Goal: Use online tool/utility: Utilize a website feature to perform a specific function

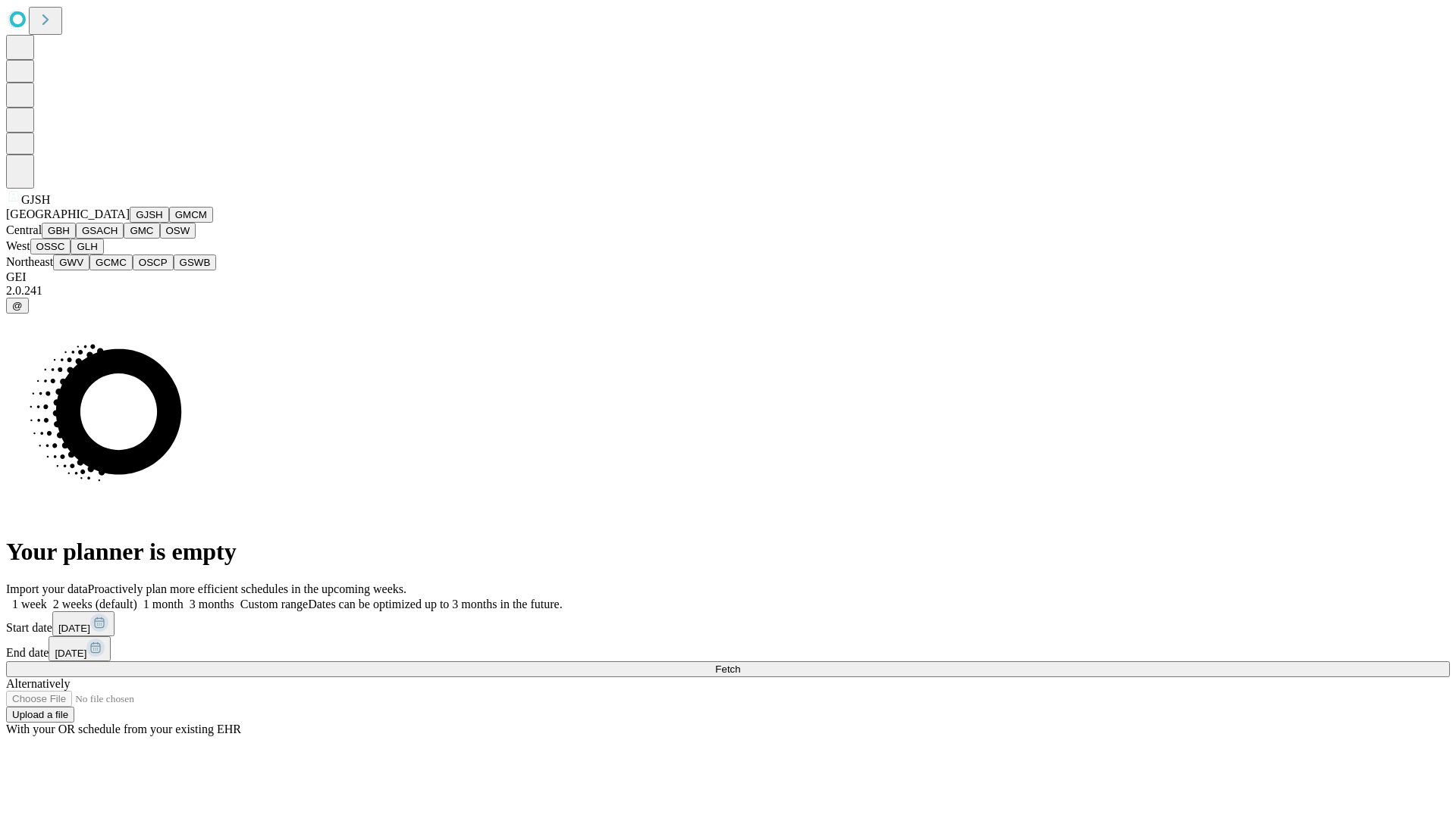
click at [130, 223] on button "GJSH" at bounding box center [150, 215] width 39 height 16
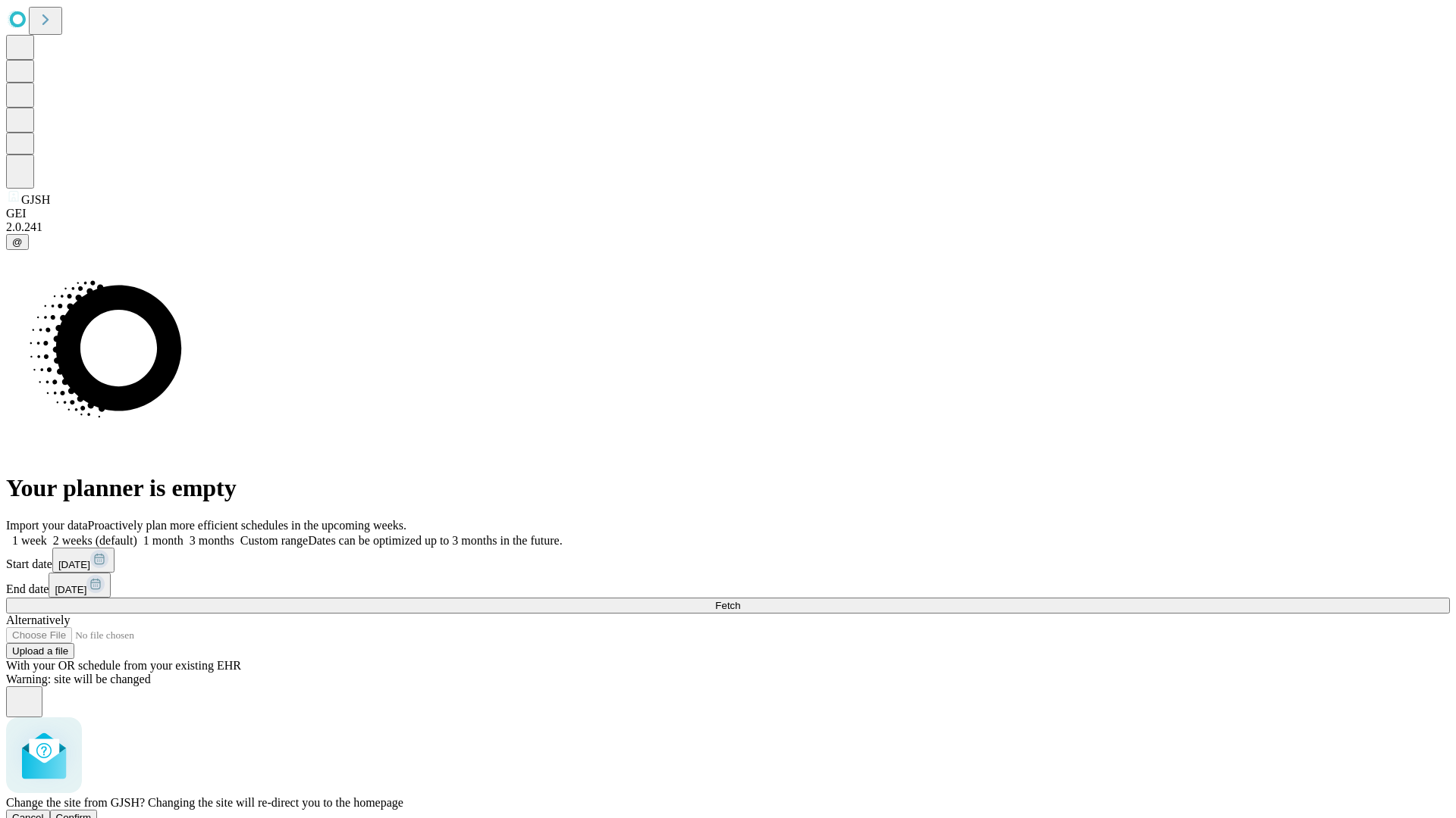
click at [92, 812] on span "Confirm" at bounding box center [73, 818] width 35 height 12
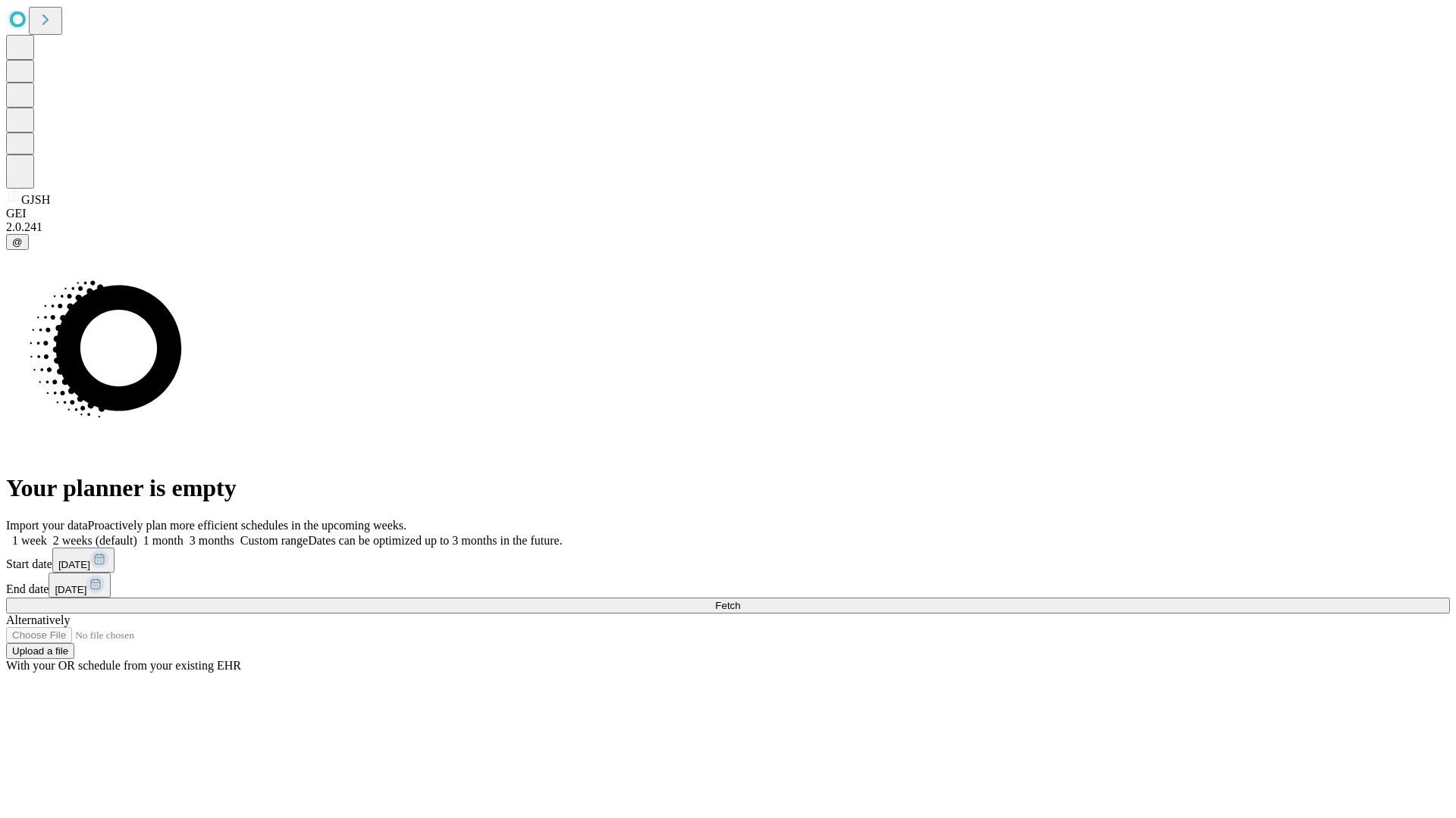
click at [137, 535] on label "2 weeks (default)" at bounding box center [92, 540] width 90 height 13
click at [740, 600] on span "Fetch" at bounding box center [728, 606] width 25 height 12
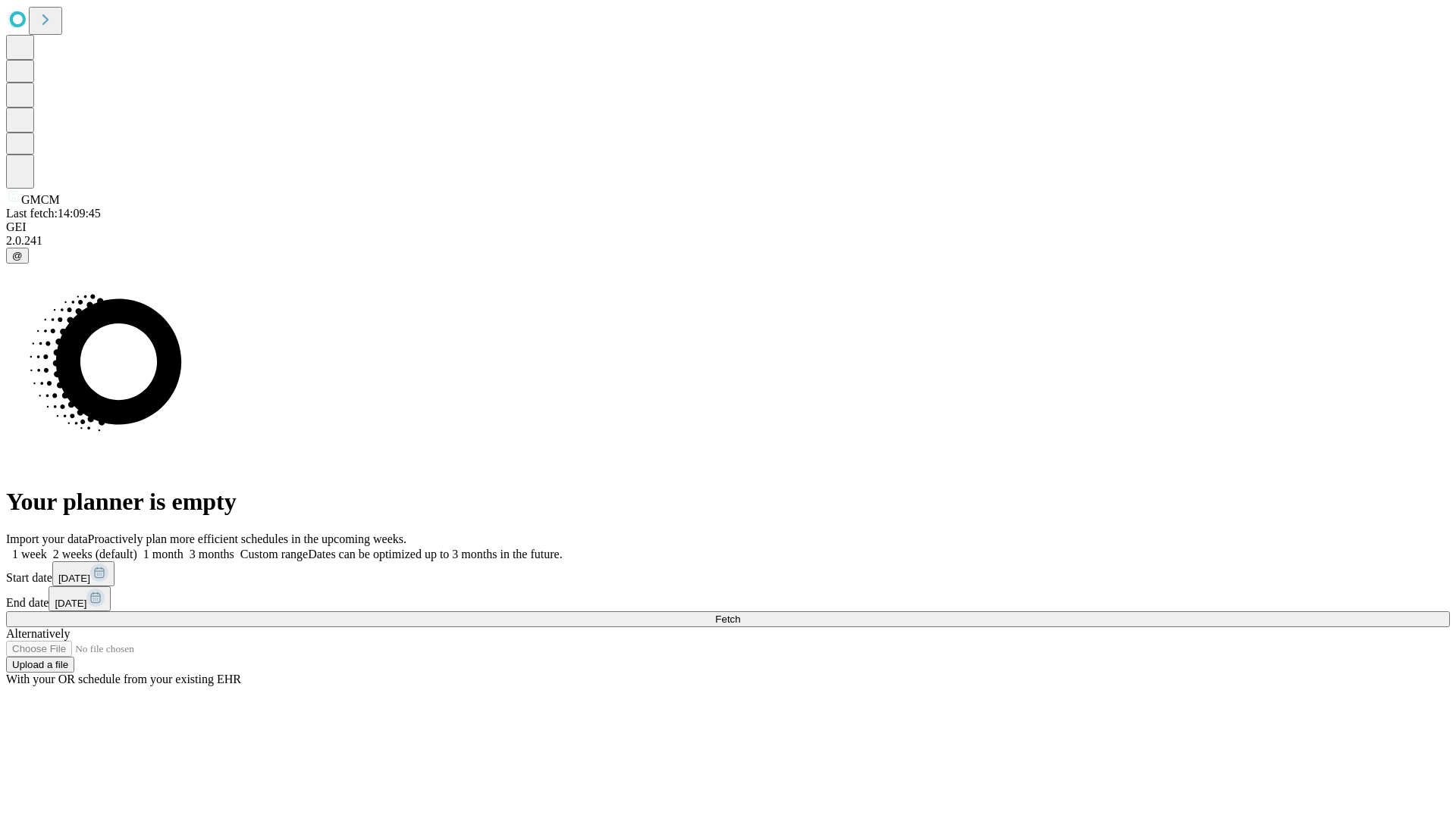
click at [740, 614] on span "Fetch" at bounding box center [728, 620] width 25 height 12
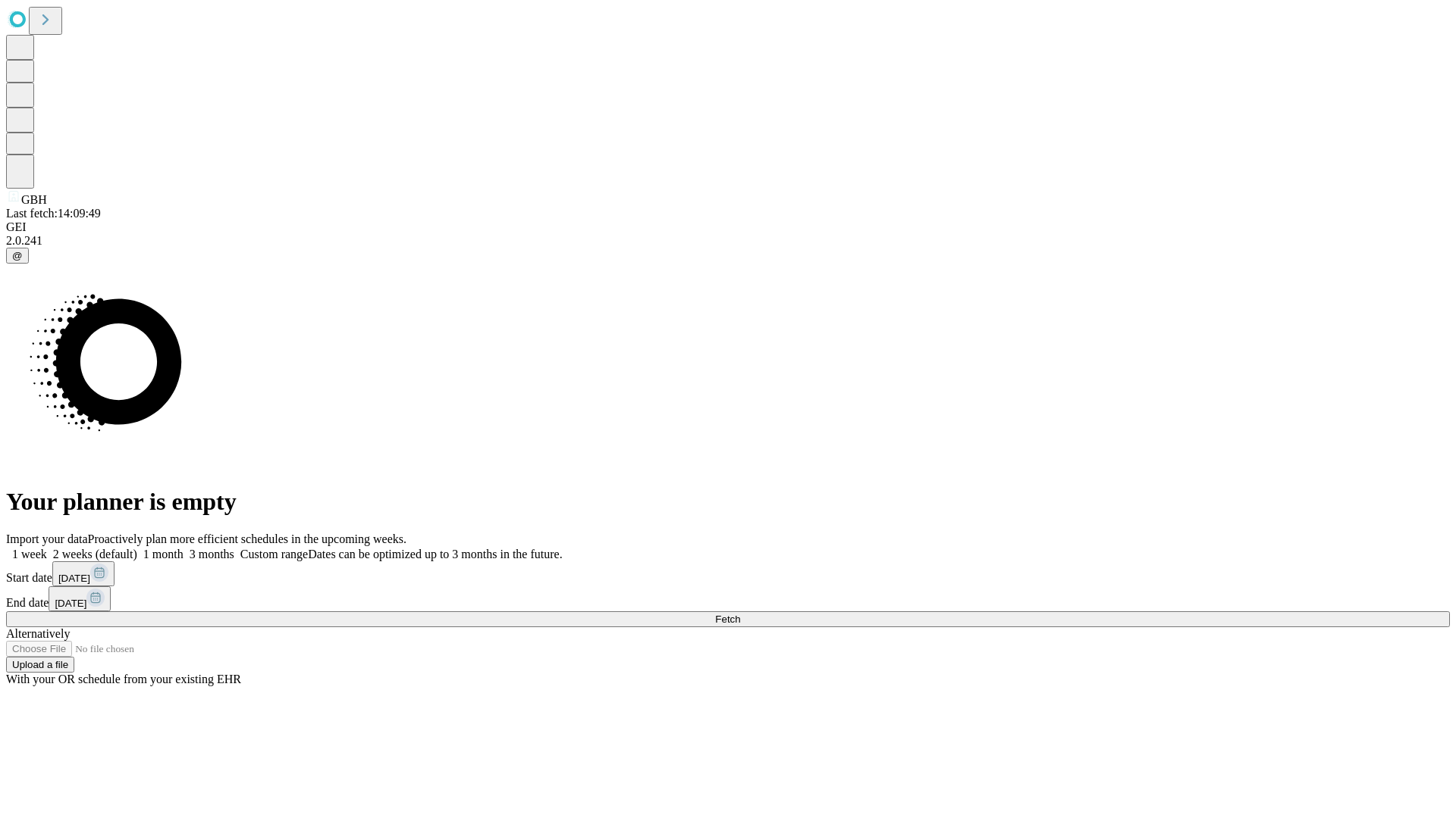
click at [137, 548] on label "2 weeks (default)" at bounding box center [92, 554] width 90 height 13
click at [740, 614] on span "Fetch" at bounding box center [728, 620] width 25 height 12
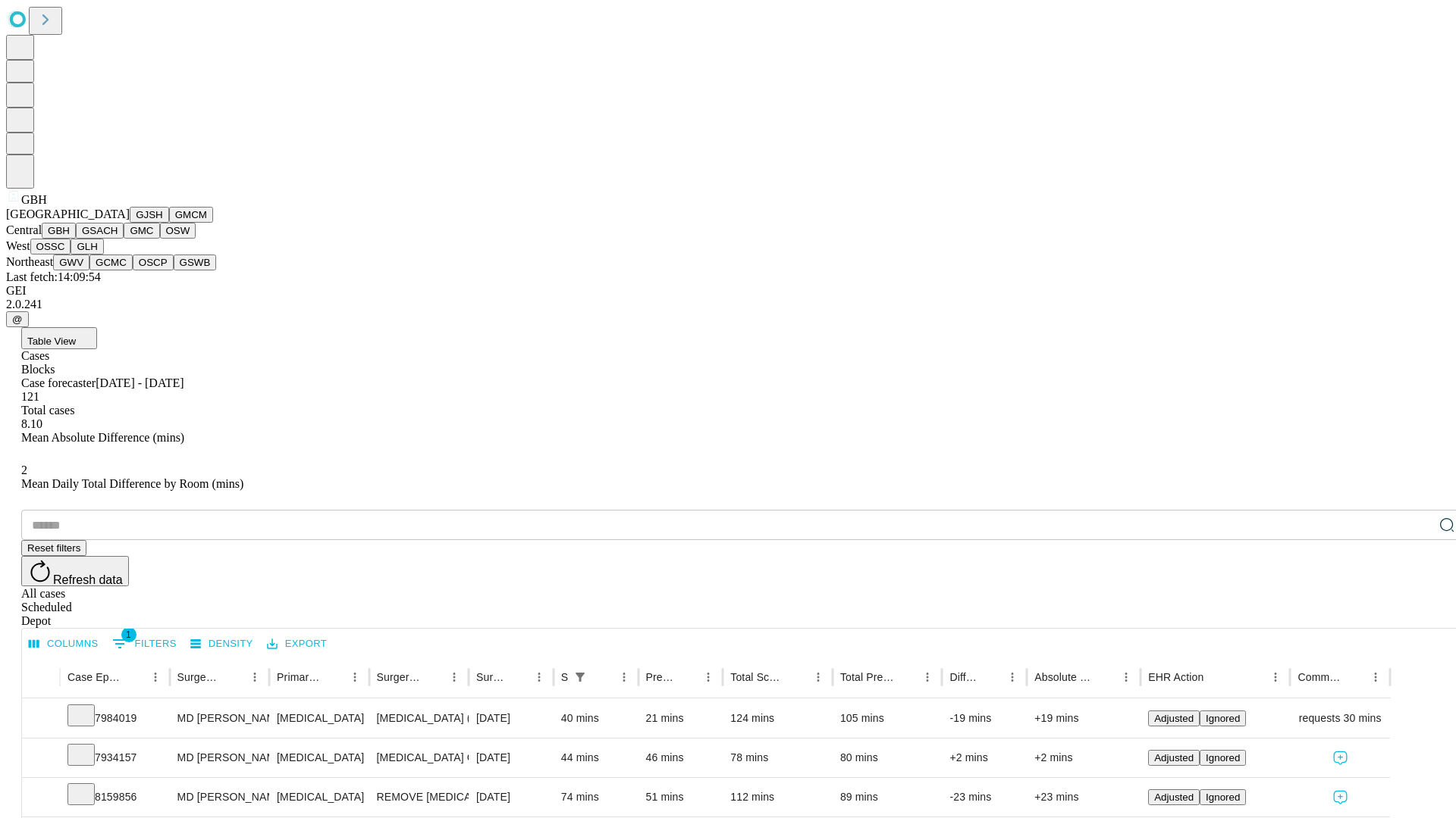
click at [117, 238] on button "GSACH" at bounding box center [100, 231] width 48 height 16
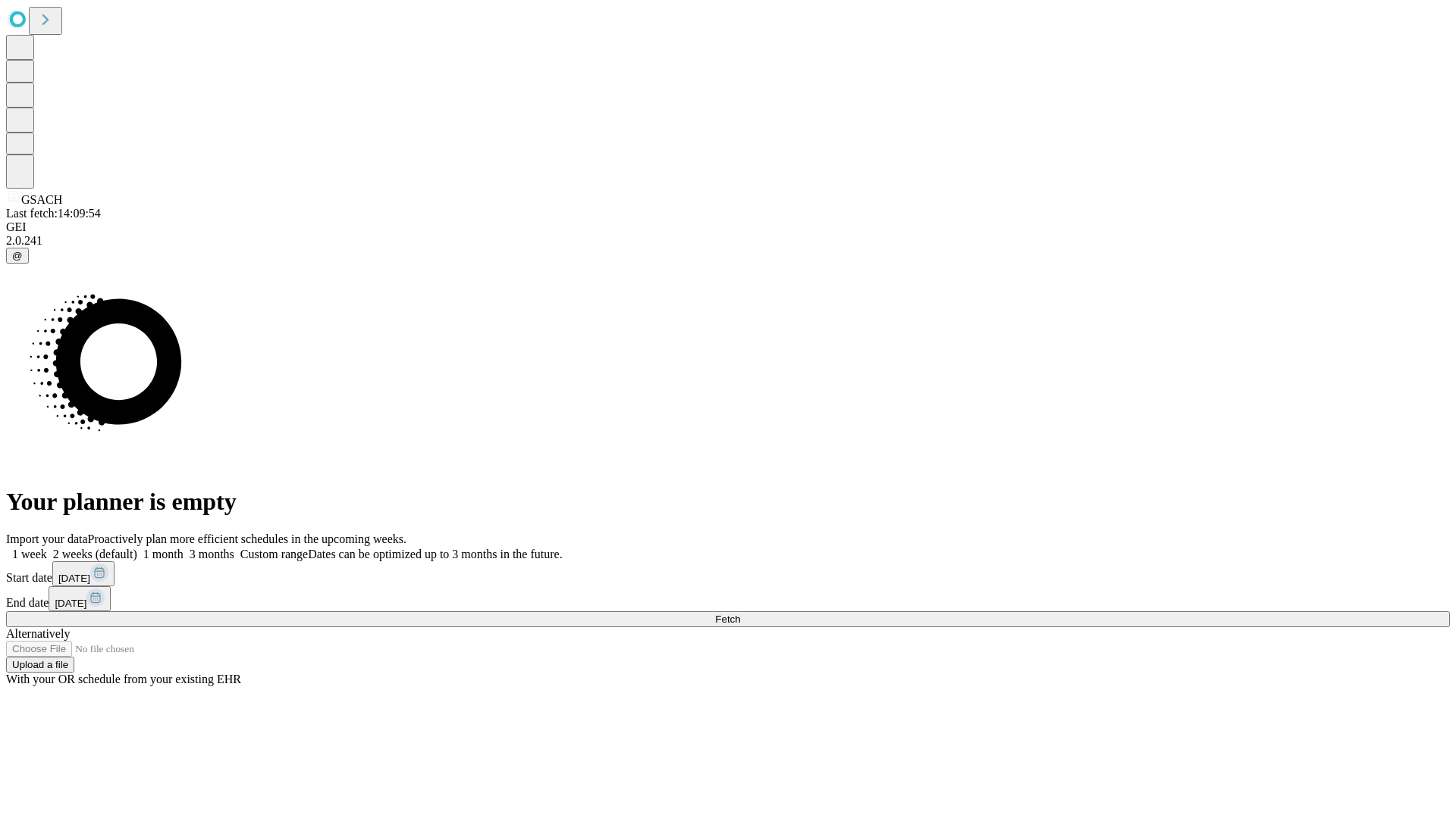
click at [137, 548] on label "2 weeks (default)" at bounding box center [92, 554] width 90 height 13
click at [740, 614] on span "Fetch" at bounding box center [728, 620] width 25 height 12
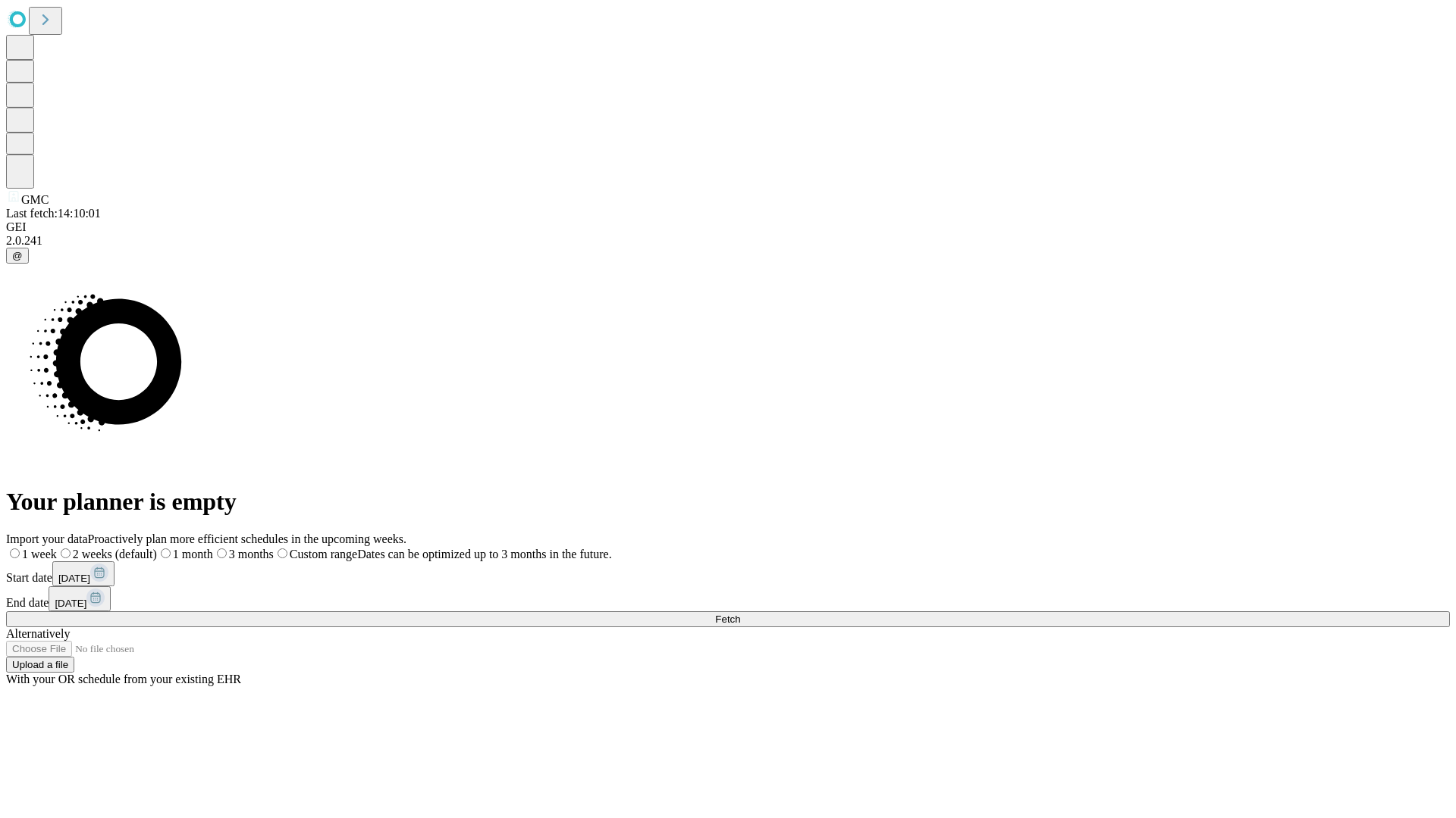
click at [156, 548] on label "2 weeks (default)" at bounding box center [107, 554] width 100 height 13
click at [740, 614] on span "Fetch" at bounding box center [728, 620] width 25 height 12
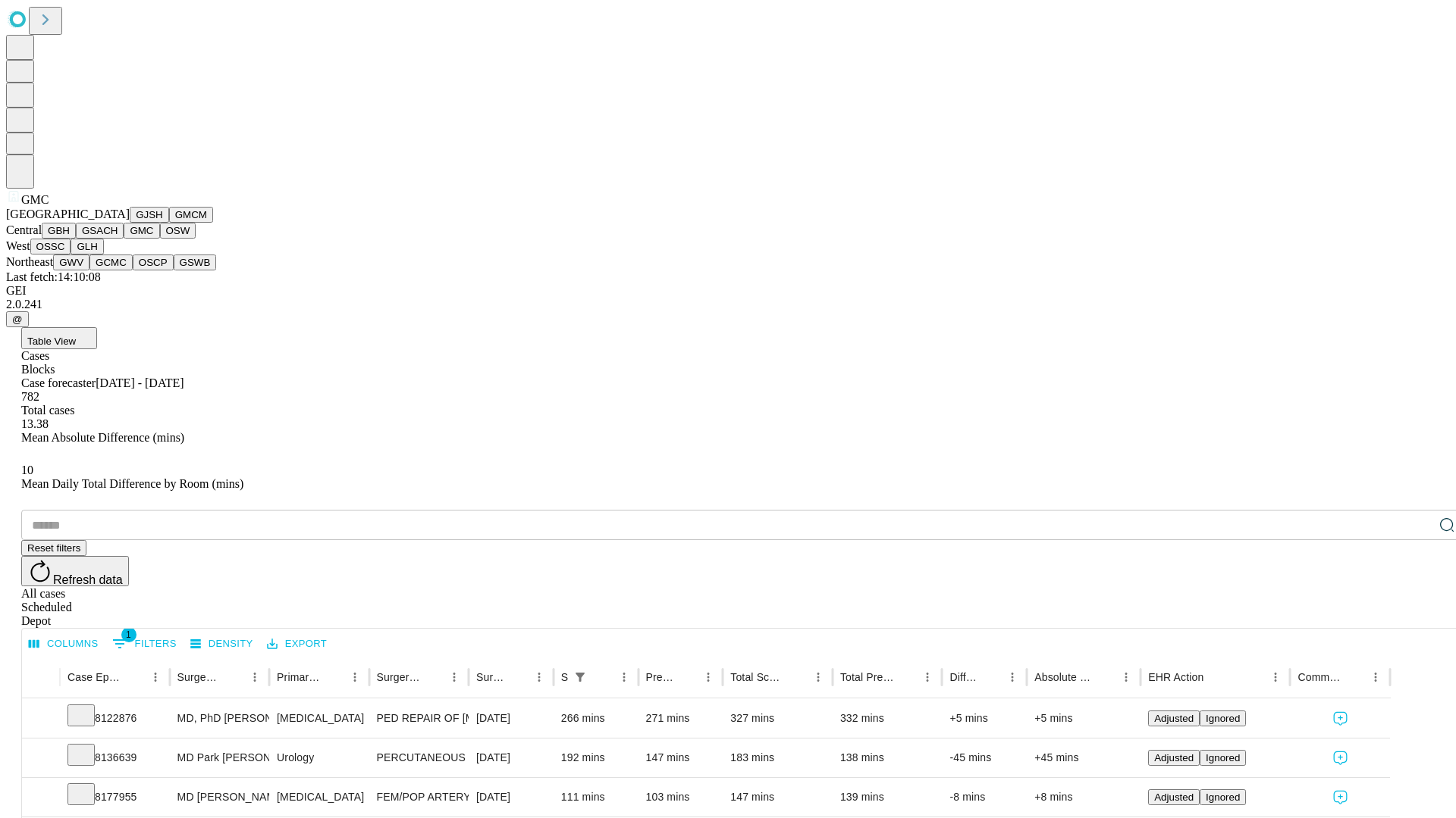
click at [160, 238] on button "OSW" at bounding box center [178, 231] width 36 height 16
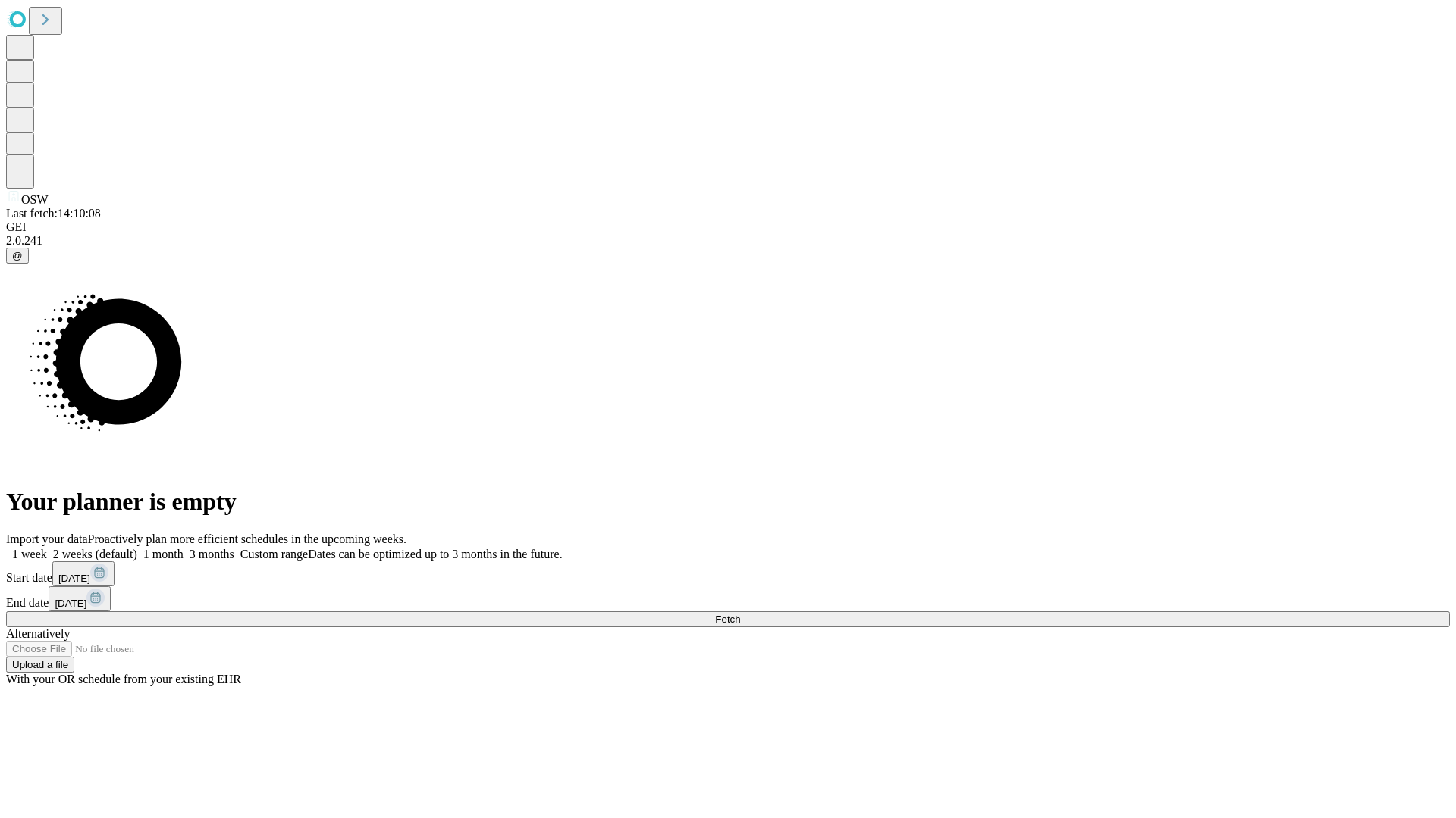
click at [740, 614] on span "Fetch" at bounding box center [728, 620] width 25 height 12
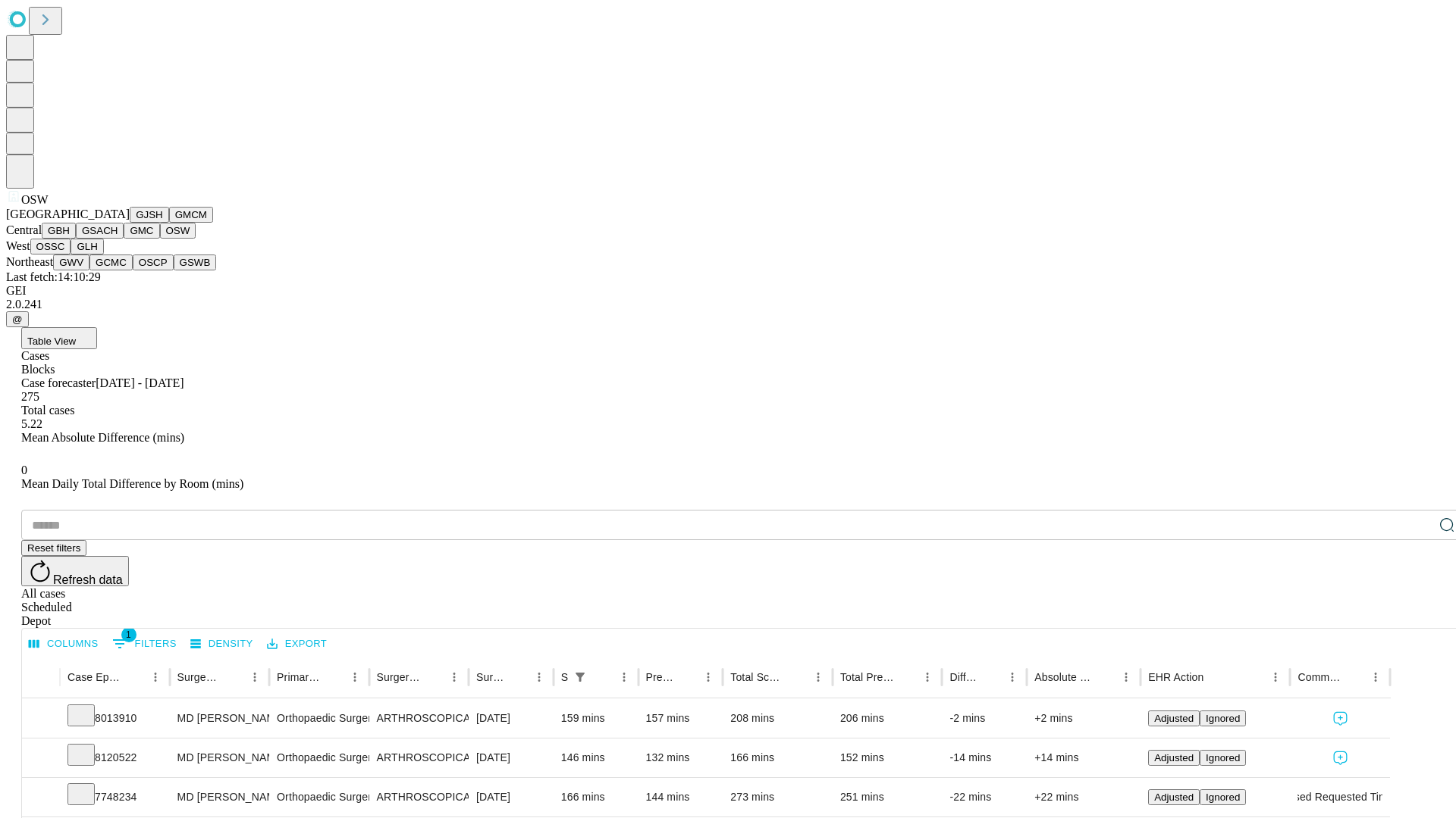
click at [71, 255] on button "OSSC" at bounding box center [51, 246] width 41 height 16
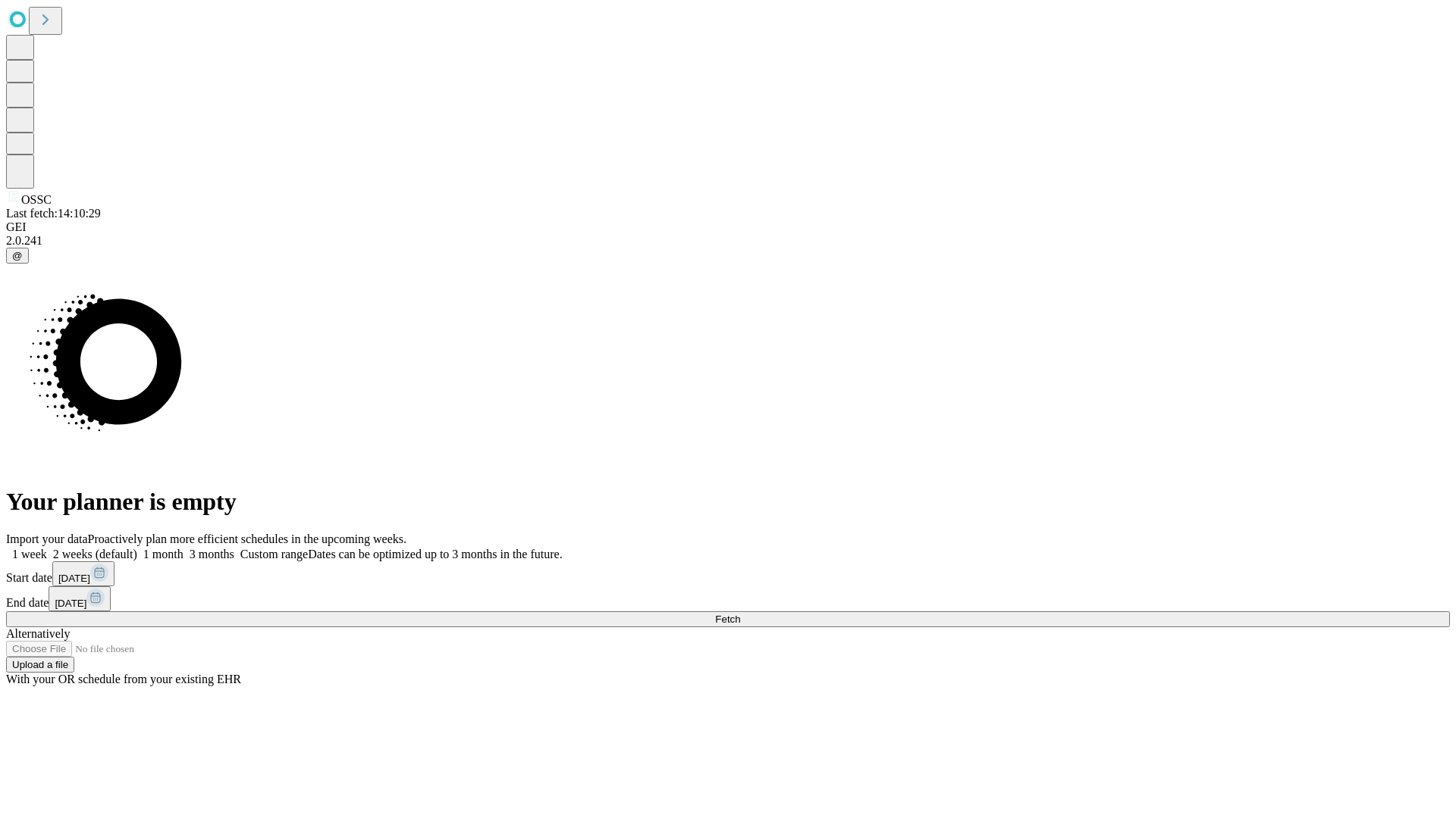
click at [137, 548] on label "2 weeks (default)" at bounding box center [92, 554] width 90 height 13
click at [740, 614] on span "Fetch" at bounding box center [728, 620] width 25 height 12
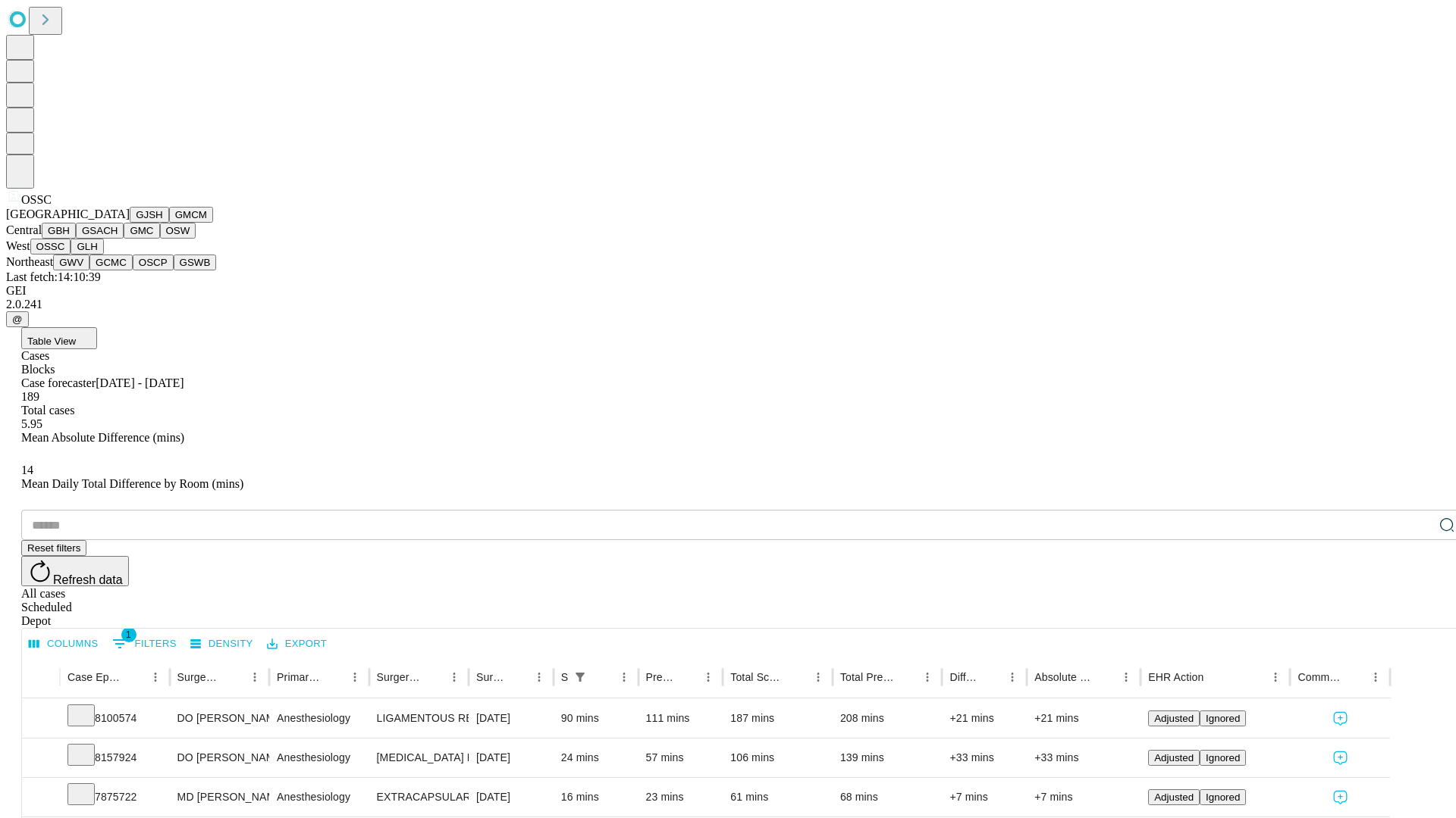
click at [103, 255] on button "GLH" at bounding box center [86, 246] width 32 height 16
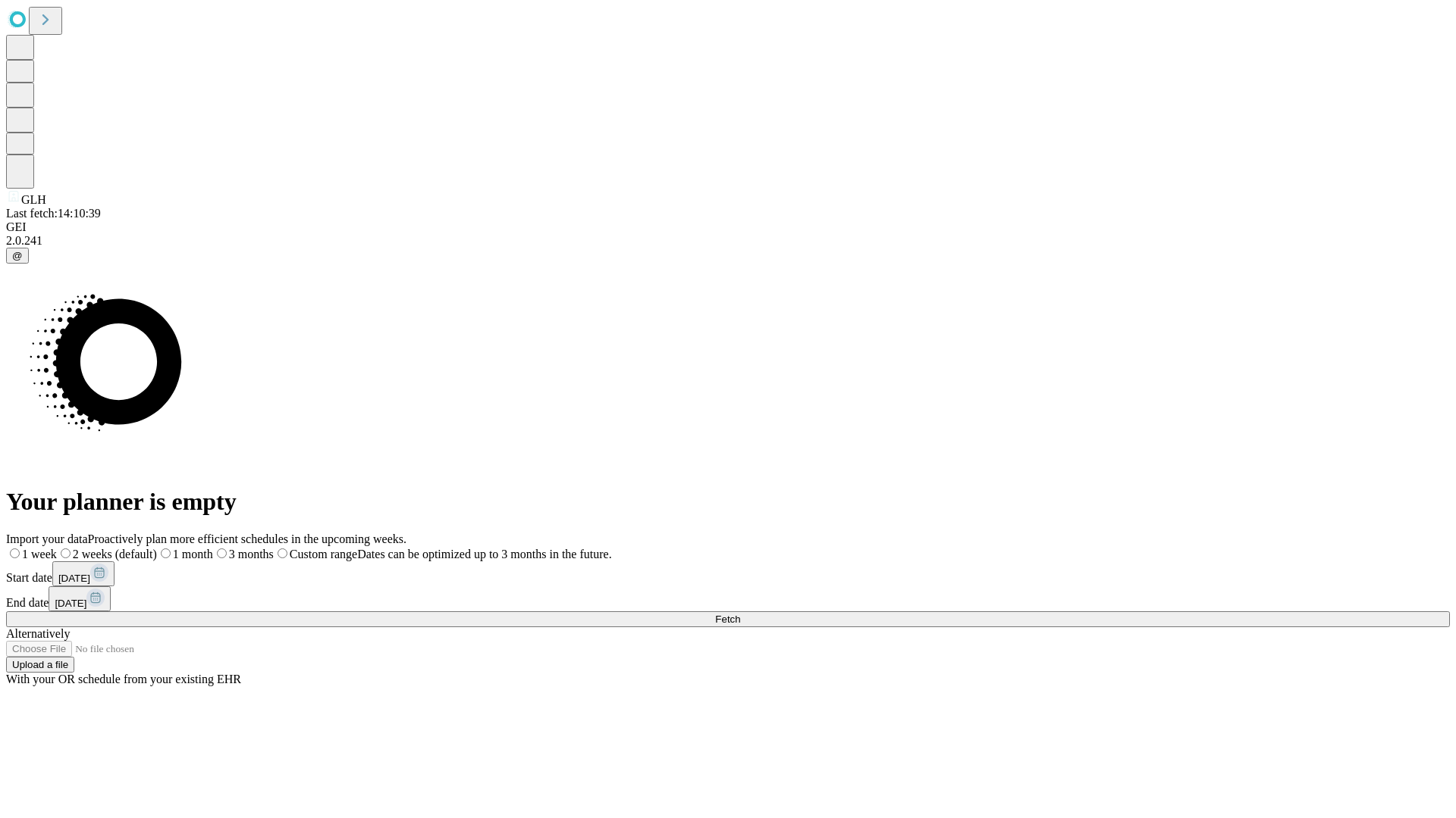
click at [156, 548] on label "2 weeks (default)" at bounding box center [107, 554] width 100 height 13
click at [740, 614] on span "Fetch" at bounding box center [728, 620] width 25 height 12
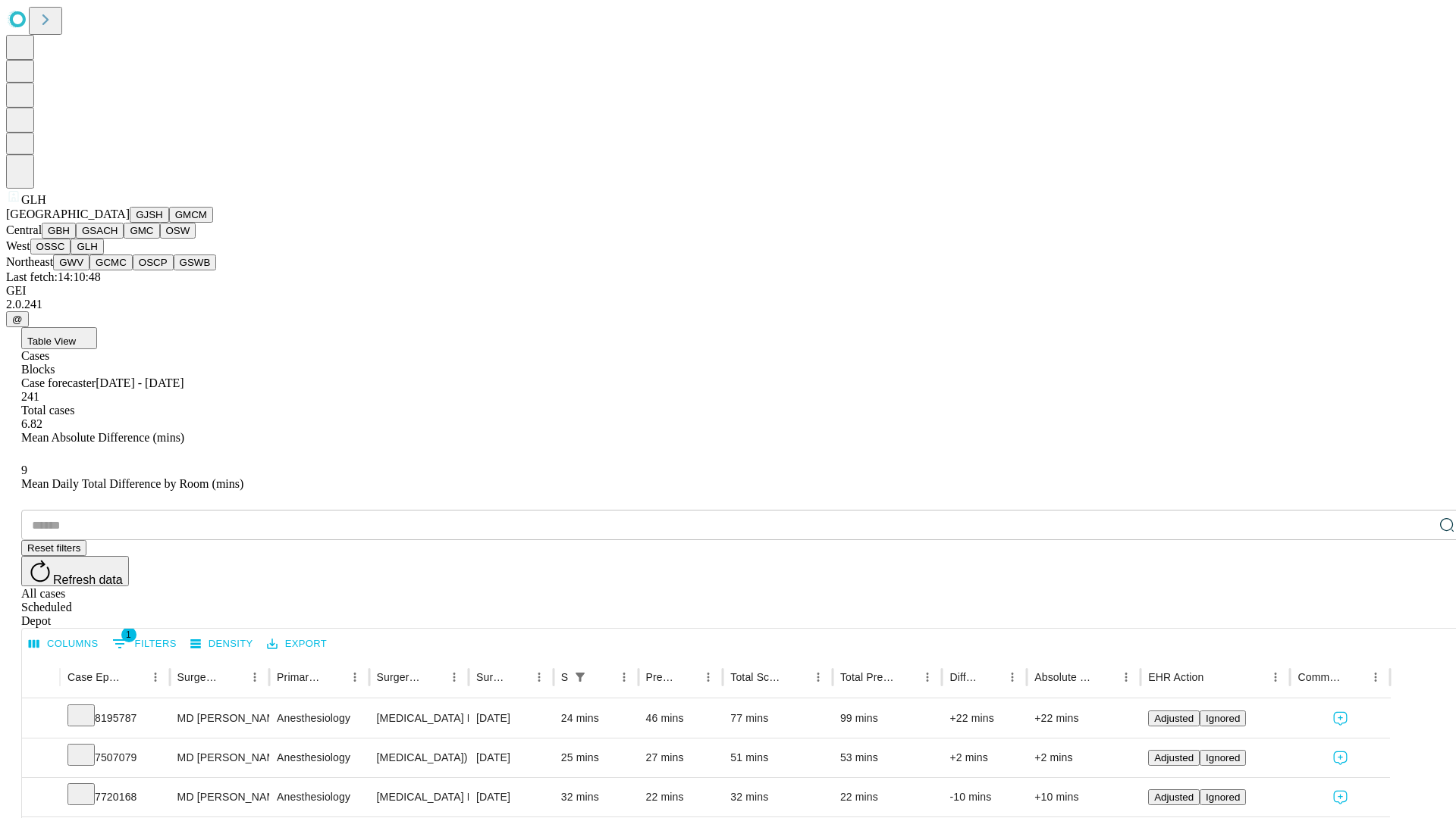
click at [89, 271] on button "GWV" at bounding box center [70, 263] width 36 height 16
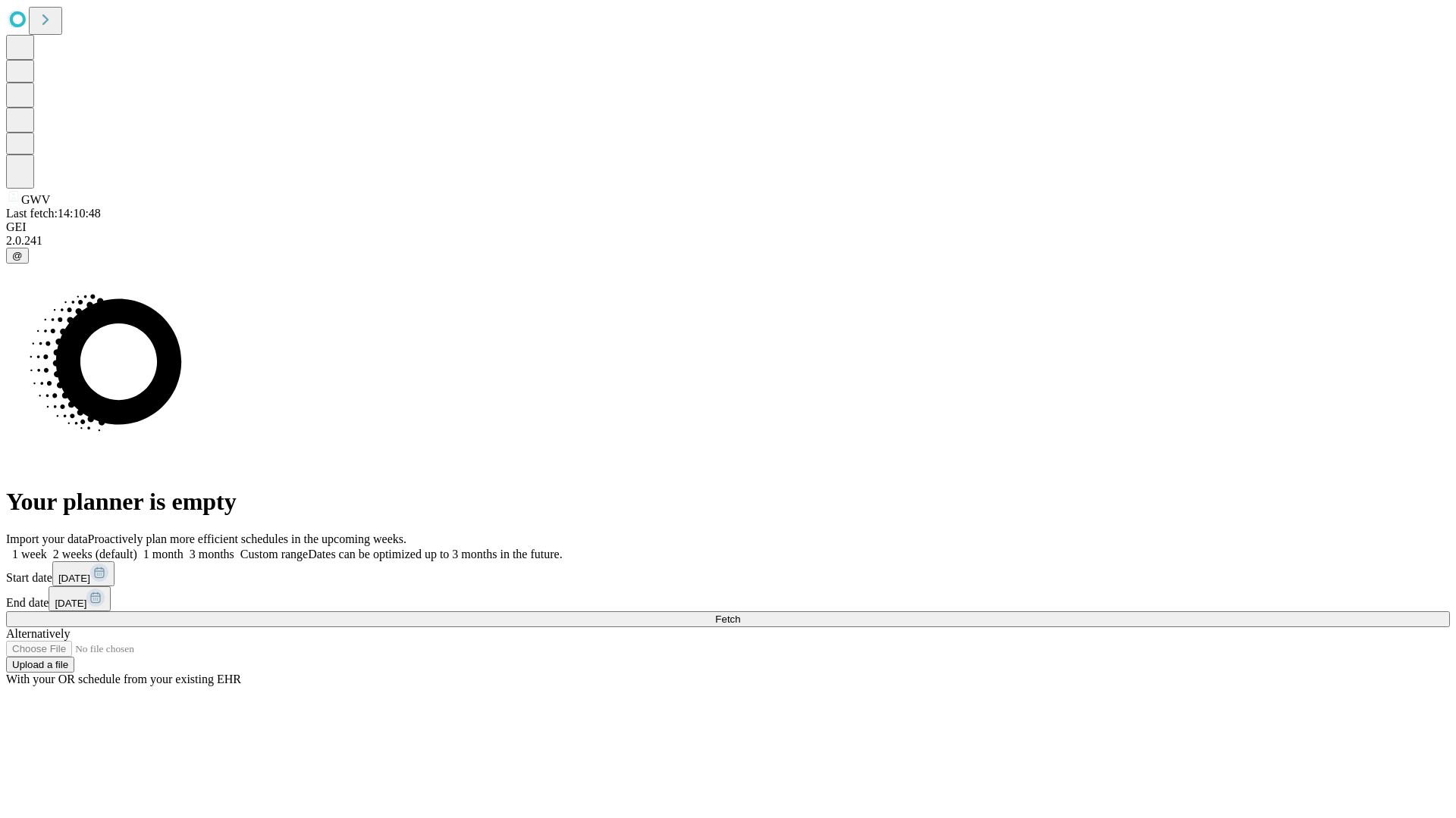
click at [137, 548] on label "2 weeks (default)" at bounding box center [92, 554] width 90 height 13
click at [740, 614] on span "Fetch" at bounding box center [728, 620] width 25 height 12
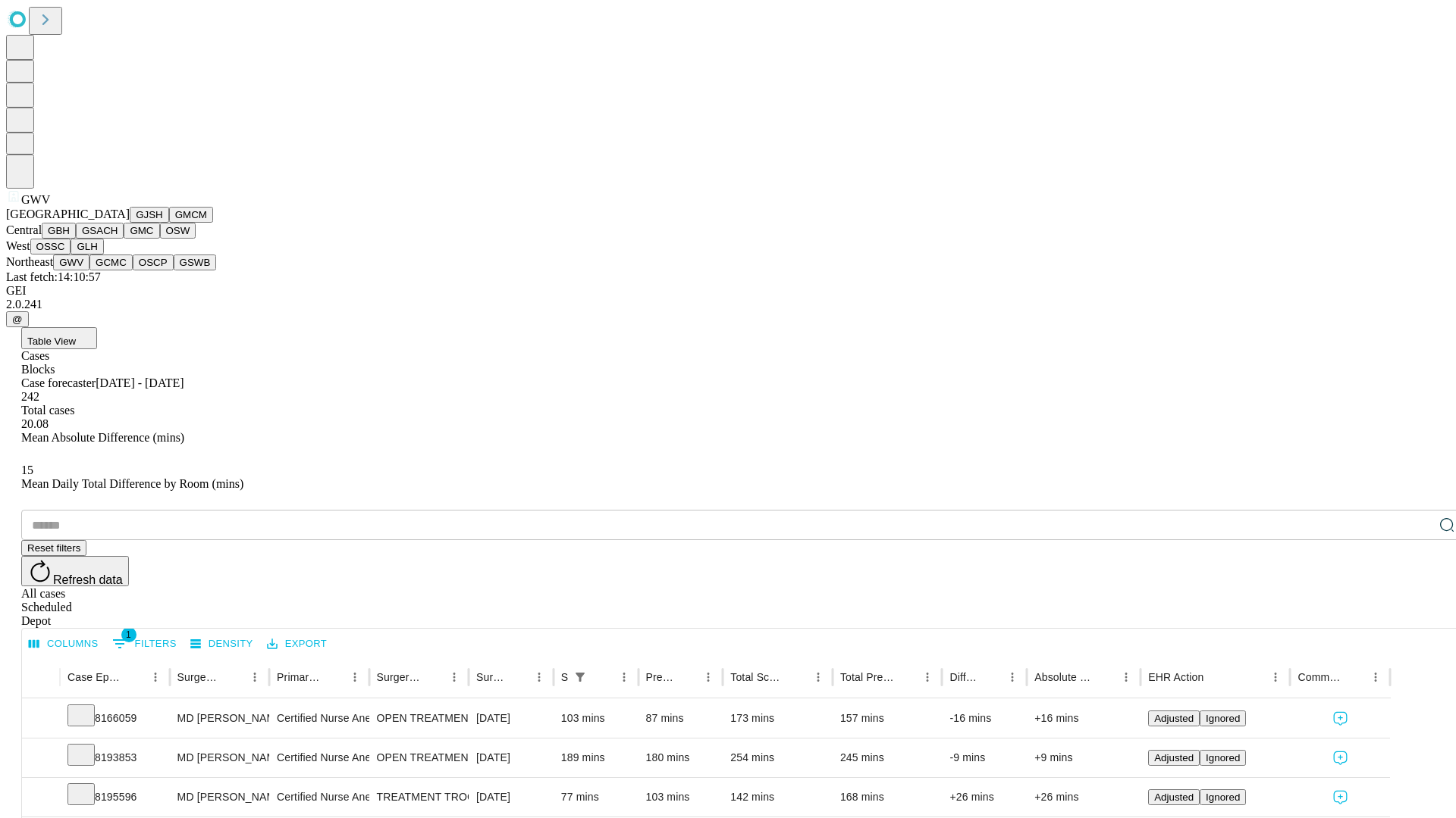
click at [117, 271] on button "GCMC" at bounding box center [110, 263] width 43 height 16
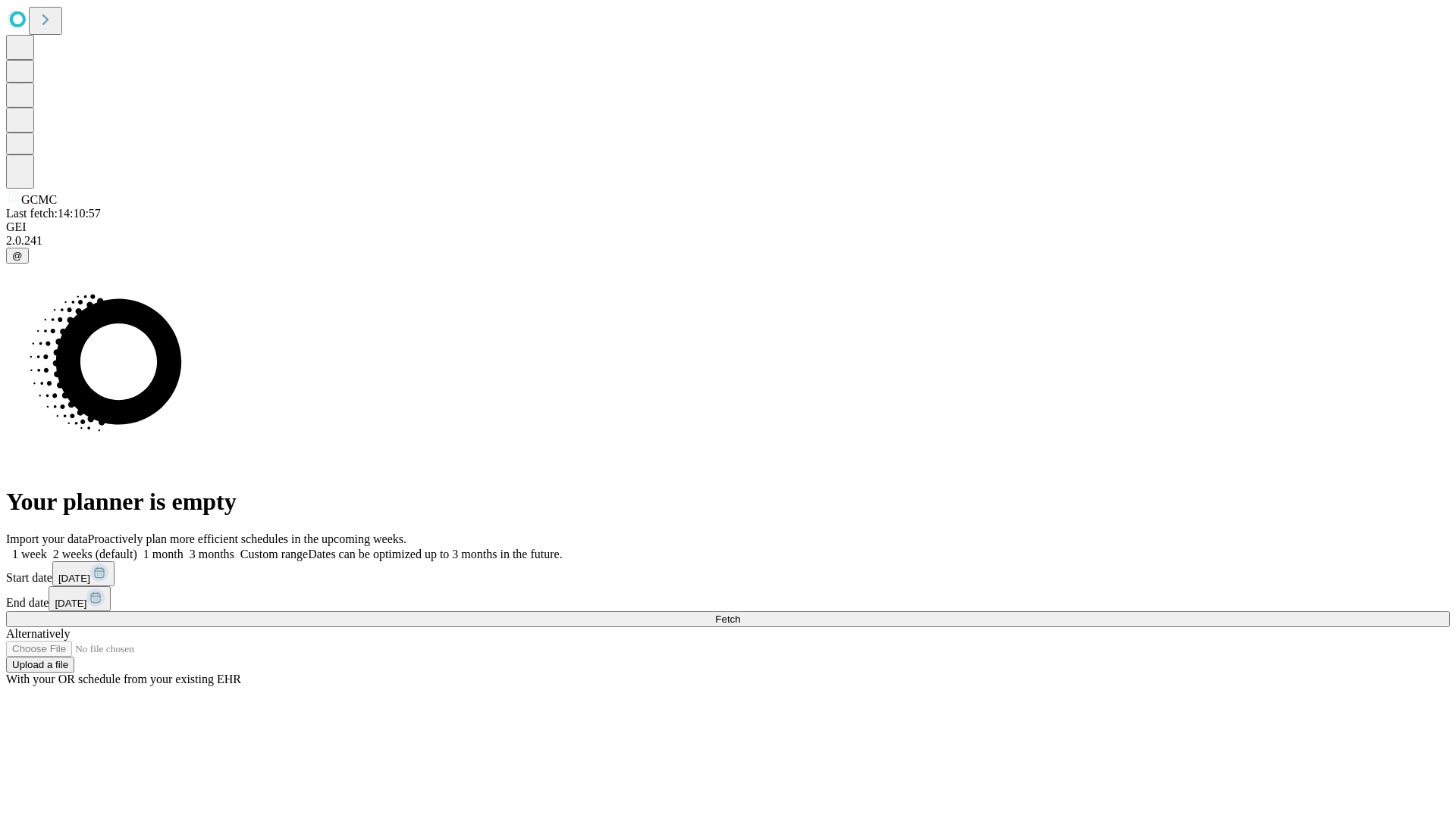
click at [137, 548] on label "2 weeks (default)" at bounding box center [92, 554] width 90 height 13
click at [740, 614] on span "Fetch" at bounding box center [728, 620] width 25 height 12
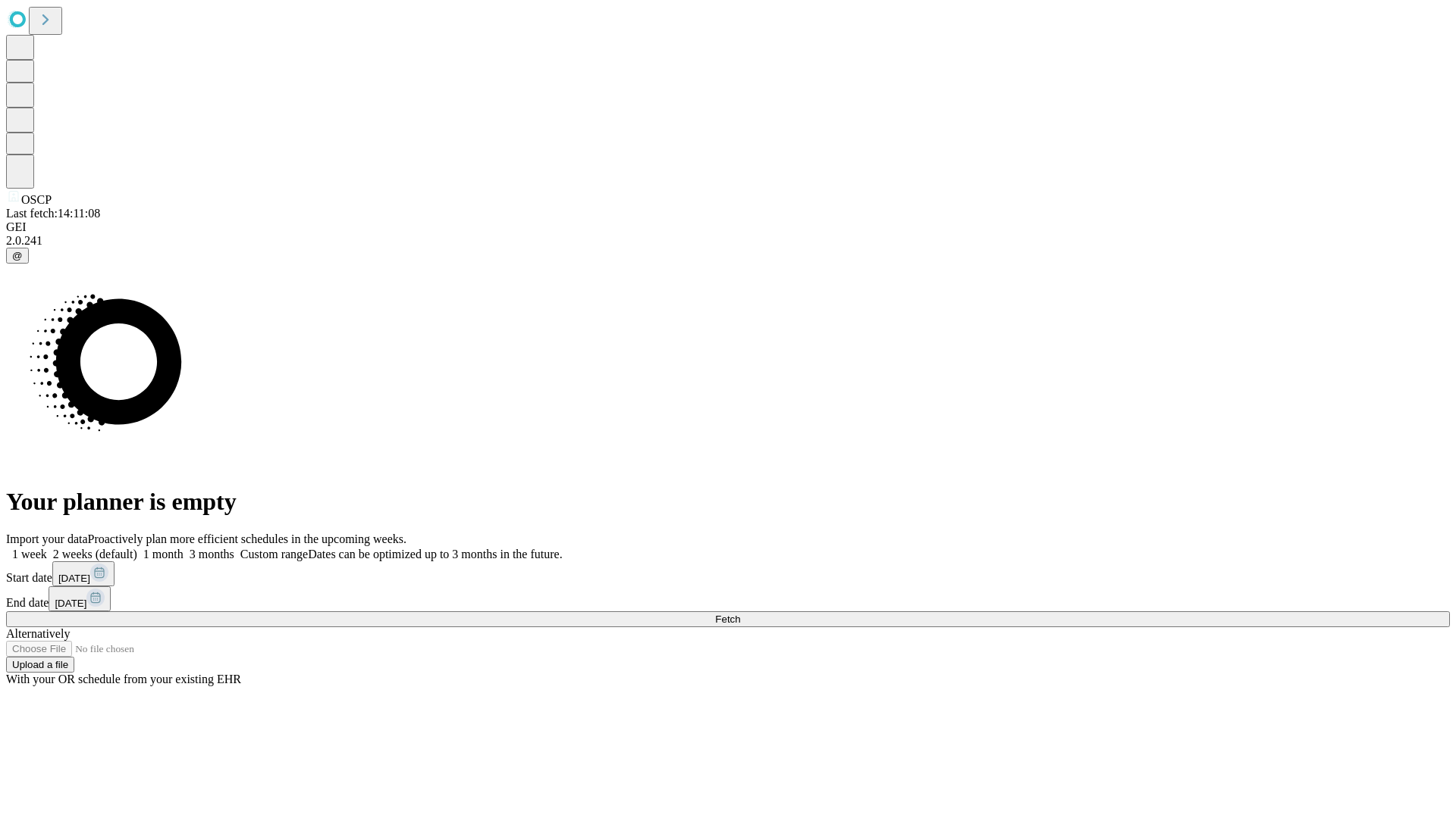
click at [137, 548] on label "2 weeks (default)" at bounding box center [92, 554] width 90 height 13
click at [740, 614] on span "Fetch" at bounding box center [728, 620] width 25 height 12
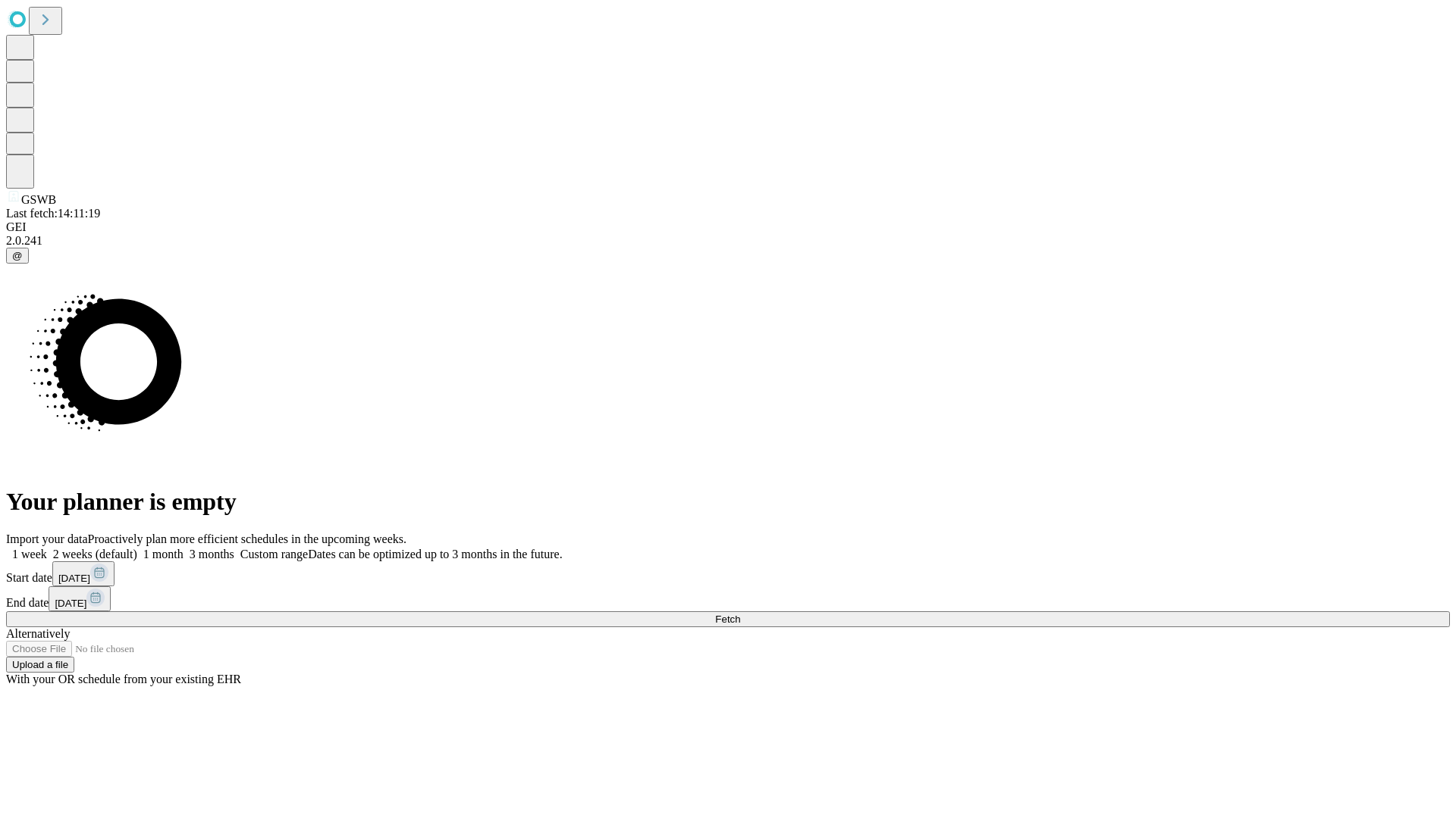
click at [137, 548] on label "2 weeks (default)" at bounding box center [92, 554] width 90 height 13
click at [740, 614] on span "Fetch" at bounding box center [728, 620] width 25 height 12
